Goal: Find specific page/section: Find specific page/section

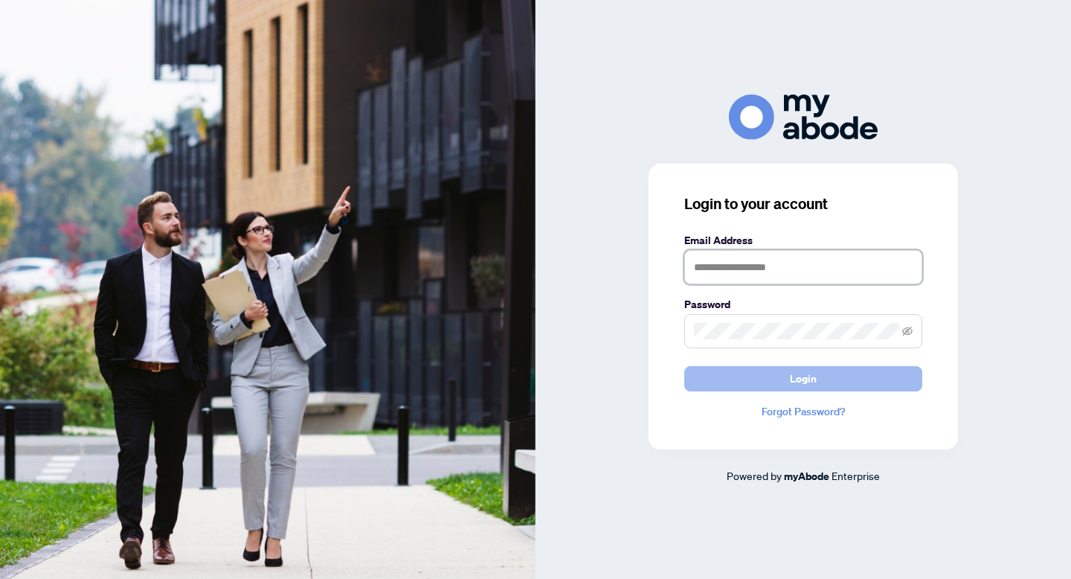
type input "**********"
click at [755, 383] on button "Login" at bounding box center [803, 378] width 238 height 25
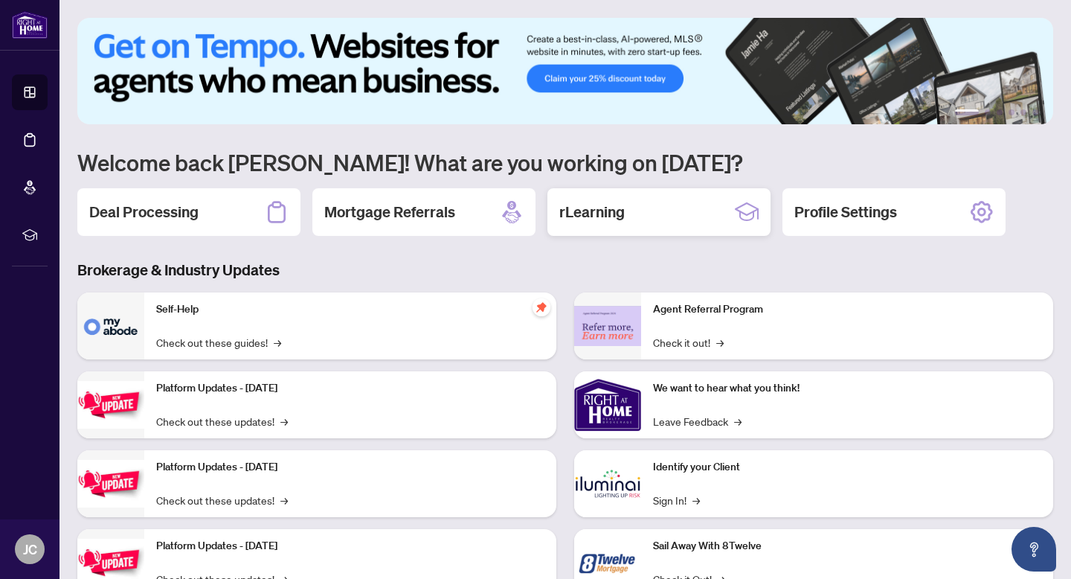
click at [665, 215] on div "rLearning" at bounding box center [658, 212] width 223 height 48
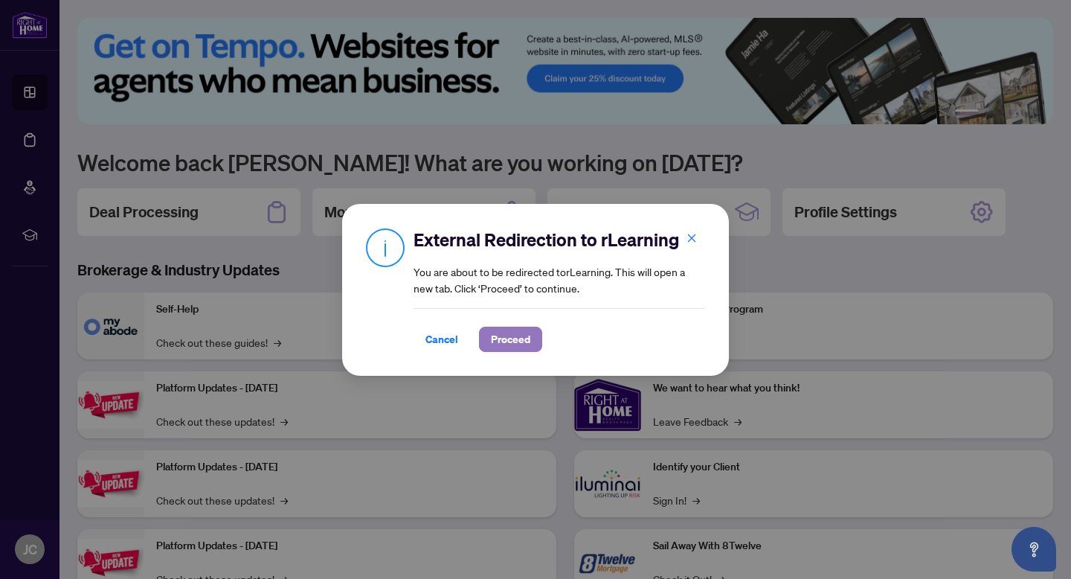
click at [524, 343] on span "Proceed" at bounding box center [510, 339] width 39 height 24
